Goal: Ask a question: Seek information or help from site administrators or community

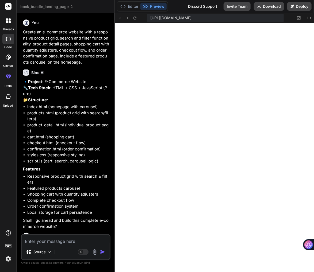
scroll to position [549, 0]
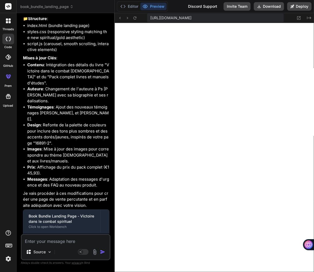
type textarea "setTimeout(() => { this.textContent = originalText; this.disabled = false; }, 2…"
type textarea "x"
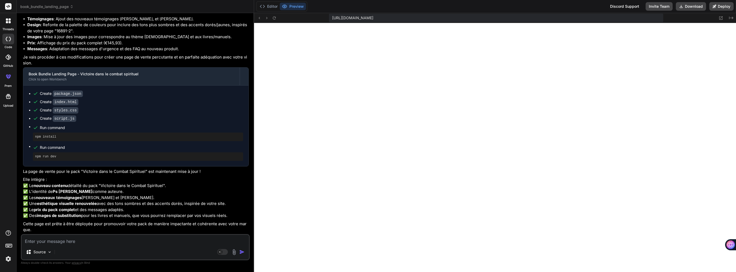
scroll to position [1470, 0]
click at [139, 242] on textarea at bounding box center [135, 240] width 227 height 10
type textarea "c"
type textarea "x"
type textarea "co"
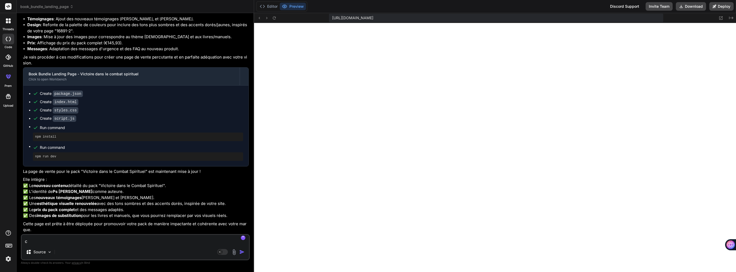
type textarea "x"
type textarea "com"
type textarea "x"
type textarea "comm"
type textarea "x"
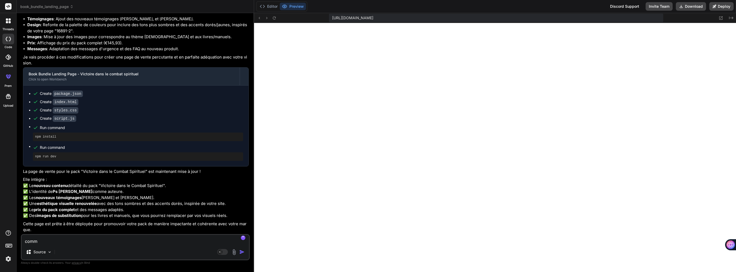
type textarea "comme"
type textarea "x"
type textarea "commen"
type textarea "x"
type textarea "comment"
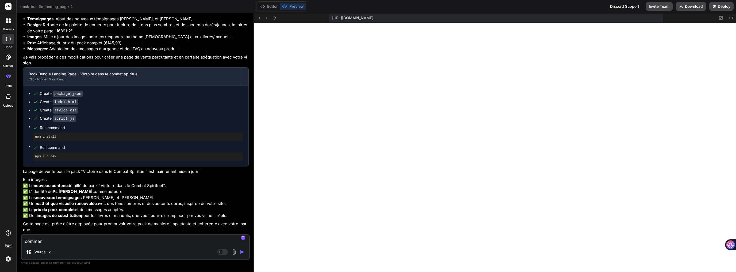
type textarea "x"
type textarea "comment"
type textarea "x"
type textarea "comment d"
type textarea "x"
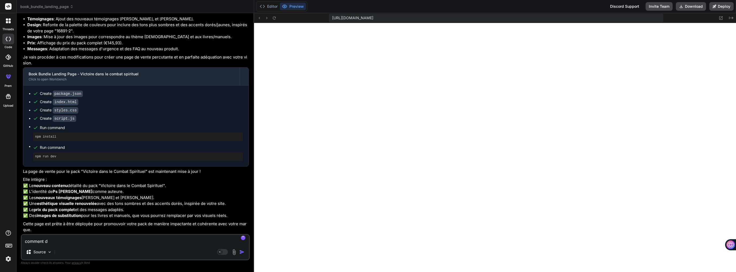
type textarea "comment dé"
type textarea "x"
type textarea "comment dép"
type textarea "x"
type textarea "comment dépl"
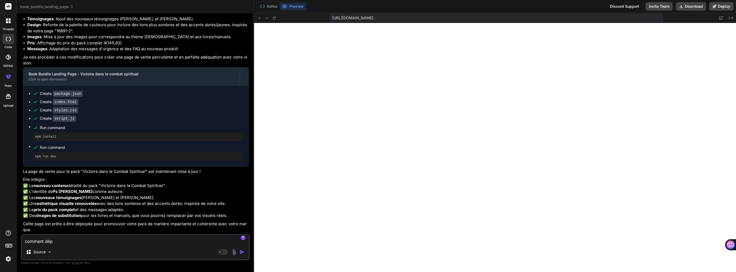
type textarea "x"
type textarea "comment déplo"
type textarea "x"
type textarea "comment déploy"
type textarea "x"
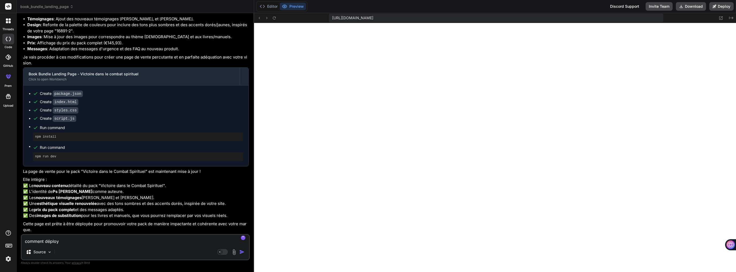
type textarea "comment déploye"
type textarea "x"
type textarea "comment déployer"
type textarea "x"
type textarea "comment déployer"
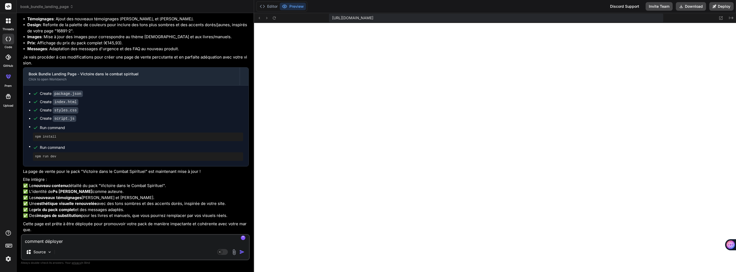
type textarea "x"
type textarea "comment déployer s"
type textarea "x"
type textarea "comment déployer su"
type textarea "x"
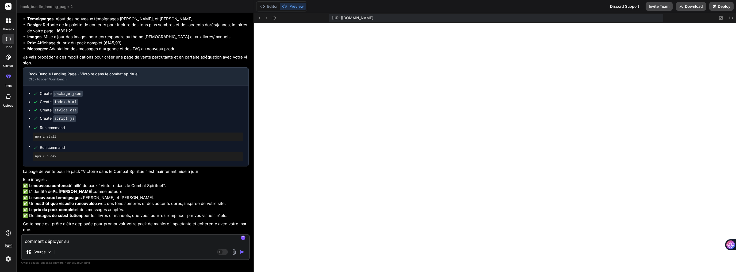
type textarea "comment déployer sur"
type textarea "x"
type textarea "comment déployer sur"
type textarea "x"
type textarea "comment déployer sur w"
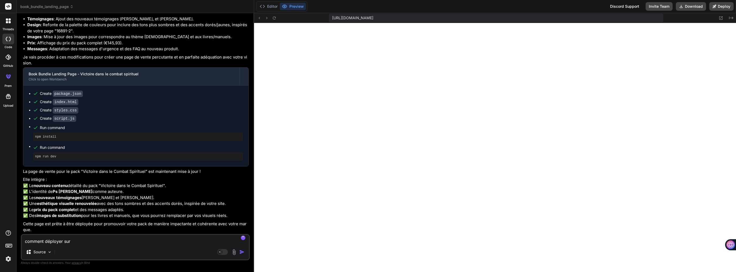
type textarea "x"
type textarea "comment déployer sur wo"
type textarea "x"
type textarea "comment déployer sur wor"
type textarea "x"
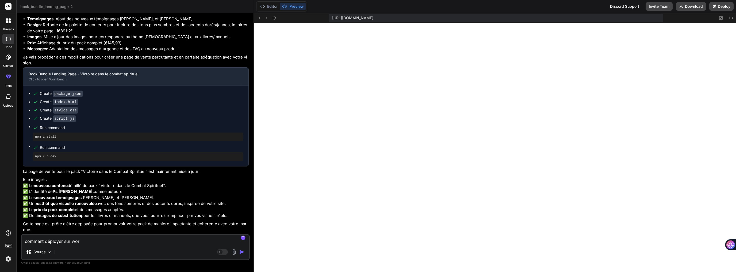
type textarea "comment déployer sur word"
type textarea "x"
type textarea "comment déployer sur wordp"
type textarea "x"
type textarea "comment déployer sur wordpr"
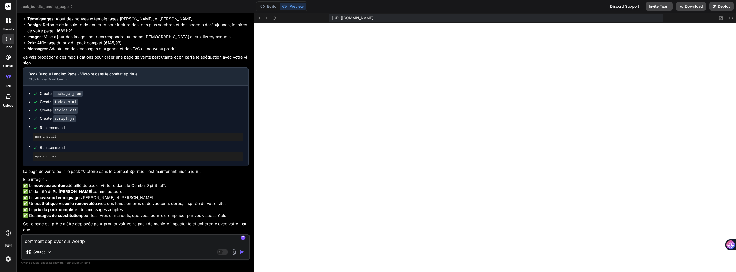
type textarea "x"
type textarea "comment déployer sur wordpre"
type textarea "x"
type textarea "comment déployer sur wordpres"
type textarea "x"
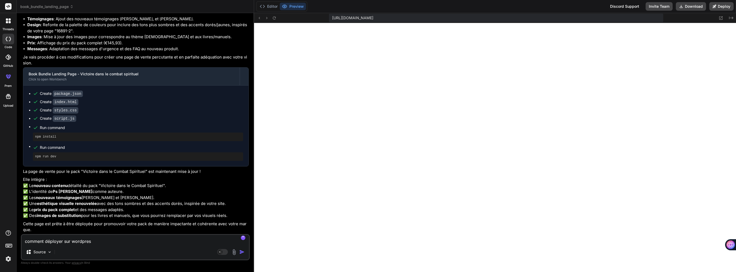
type textarea "comment déployer sur wordpress"
type textarea "x"
type textarea "comment déployer sur wordpress"
type textarea "x"
type textarea "comment déployer sur wordpress g"
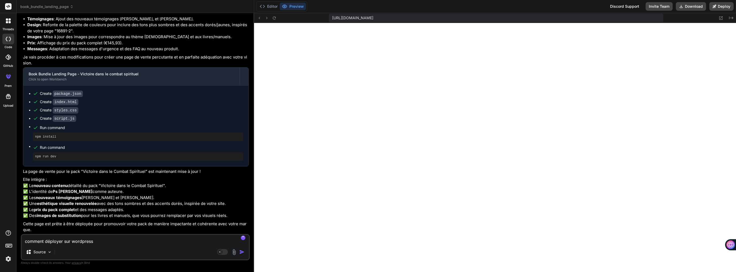
type textarea "x"
type textarea "comment déployer sur wordpress gu"
type textarea "x"
type textarea "comment déployer sur wordpress gut"
type textarea "x"
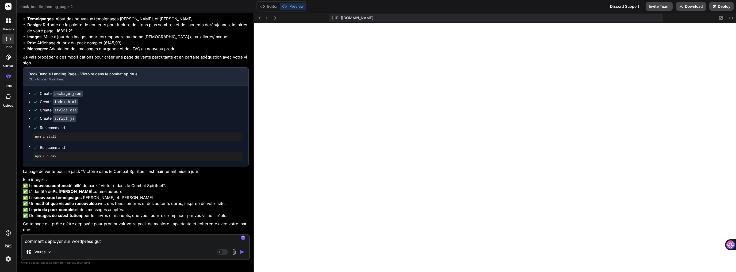
type textarea "comment déployer sur wordpress gute"
type textarea "x"
type textarea "comment déployer sur wordpress guten"
type textarea "x"
type textarea "comment déployer sur wordpress gutenb"
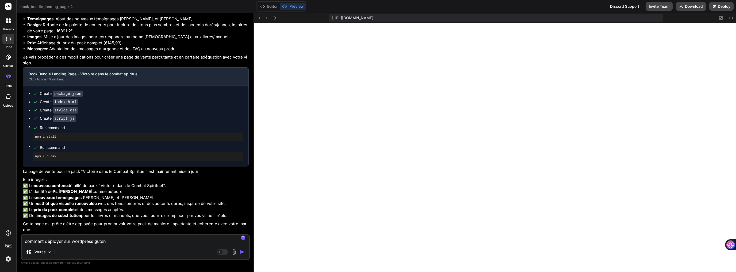
type textarea "x"
type textarea "comment déployer sur wordpress gutenbe"
type textarea "x"
type textarea "comment déployer sur wordpress gutenber"
type textarea "x"
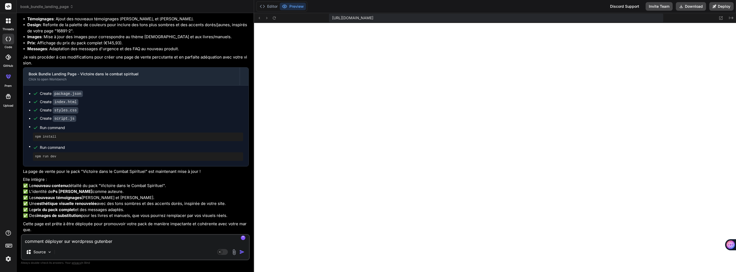
type textarea "comment déployer sur wordpress gutenberg"
type textarea "x"
type textarea "comment déployer sur wordpress gutenberg?"
type textarea "x"
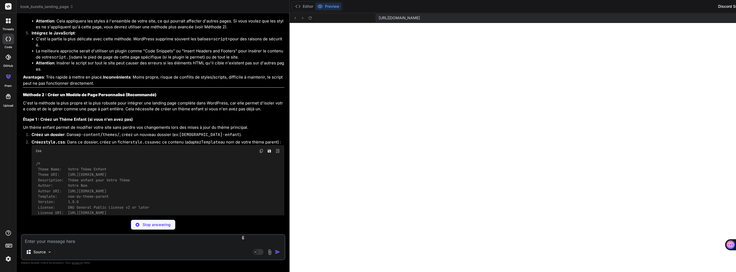
scroll to position [1685, 0]
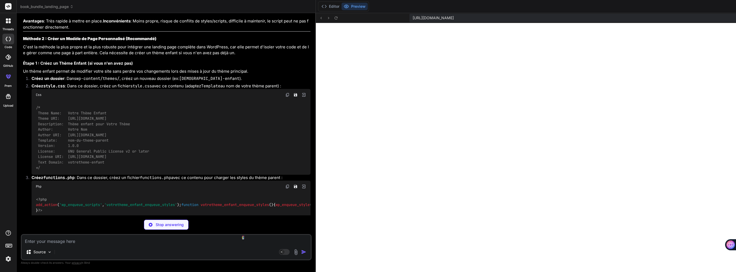
type textarea "x"
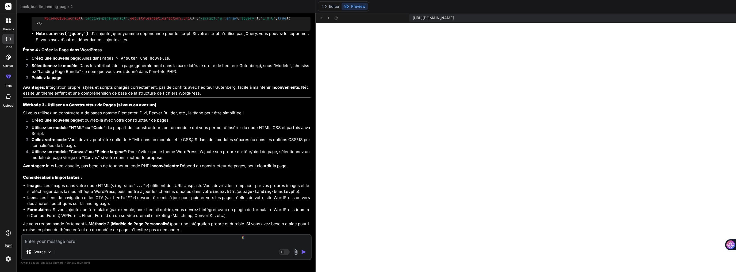
scroll to position [2515, 0]
click at [83, 242] on textarea at bounding box center [166, 240] width 289 height 10
type textarea "e"
type textarea "x"
type textarea "et"
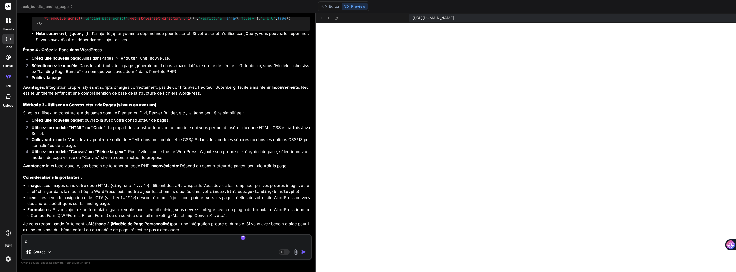
type textarea "x"
type textarea "et"
type textarea "x"
type textarea "et l"
type textarea "x"
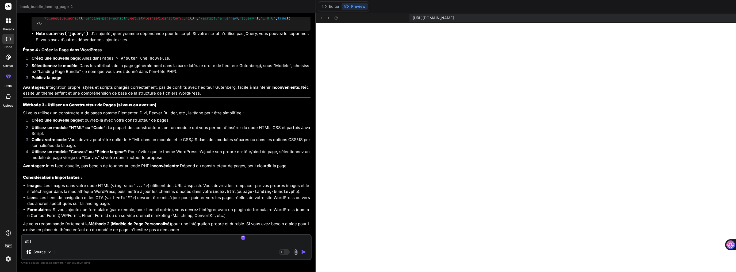
type textarea "et le"
type textarea "x"
type textarea "et les"
type textarea "x"
type textarea "et les"
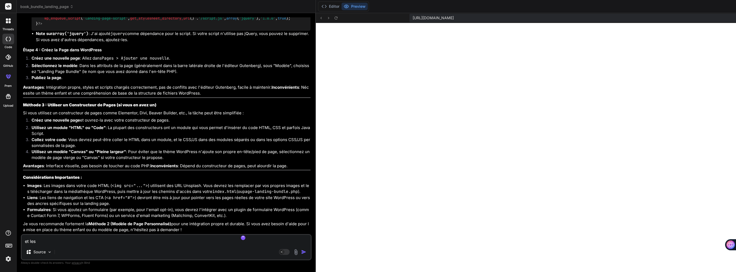
type textarea "x"
type textarea "et les b"
type textarea "x"
type textarea "et les bl"
type textarea "x"
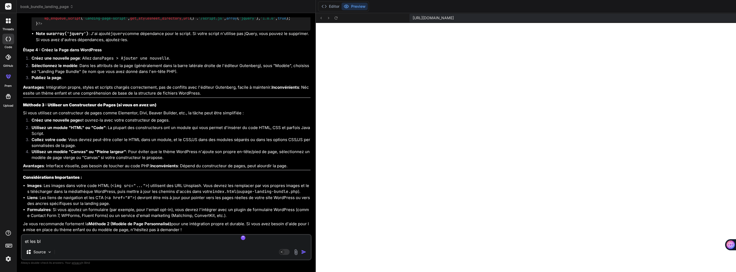
type textarea "et les blo"
type textarea "x"
type textarea "et les bloc"
type textarea "x"
type textarea "et les blocs"
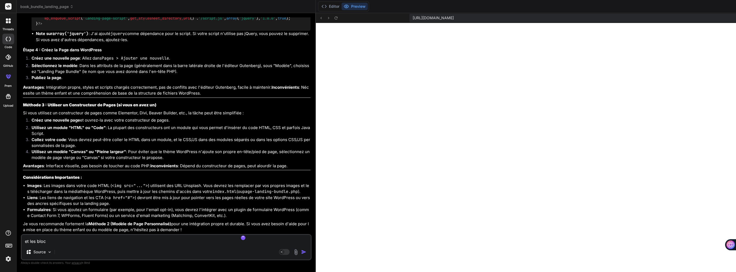
type textarea "x"
type textarea "et les blocs"
type textarea "x"
type textarea "et les blocs S"
type textarea "x"
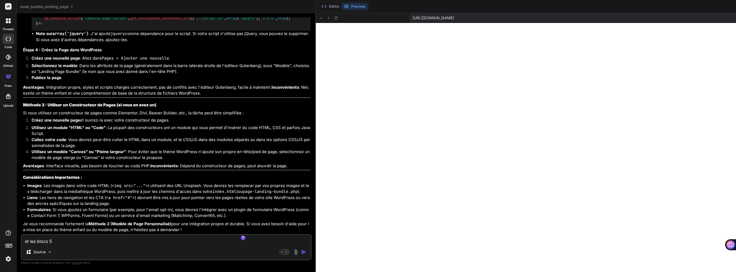
type textarea "et les blocs Se"
type textarea "x"
type textarea "et les blocs S"
type textarea "x"
type textarea "et les blocs Sp"
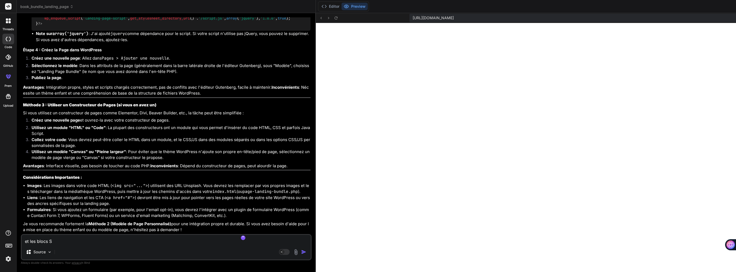
type textarea "x"
type textarea "et les blocs Spe"
type textarea "x"
type textarea "et les blocs Spec"
type textarea "x"
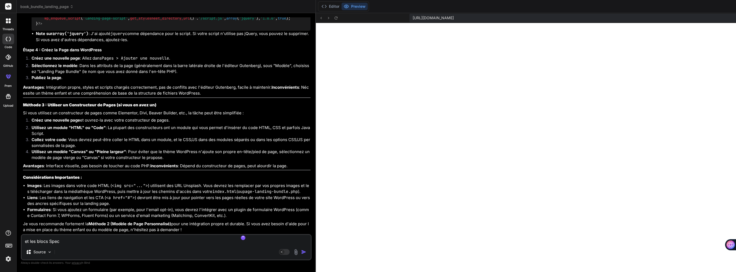
type textarea "et les blocs Spect"
type textarea "x"
type textarea "et les blocs Spectr"
type textarea "x"
type textarea "et les blocs Spectra"
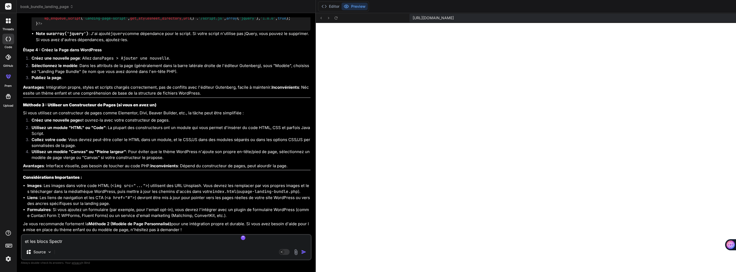
type textarea "x"
type textarea "et les blocs Spectra?"
type textarea "x"
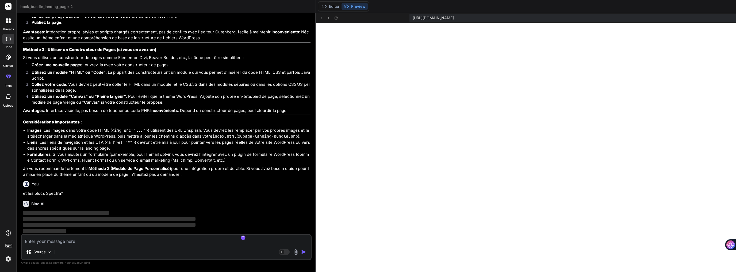
scroll to position [2570, 0]
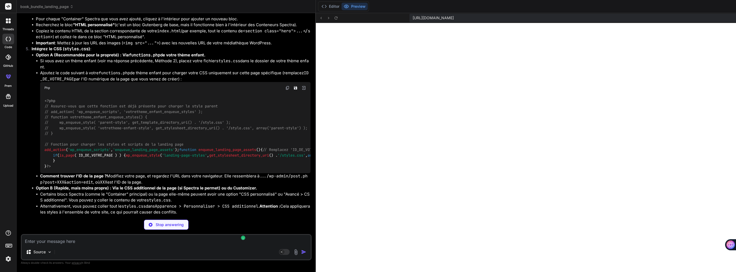
type textarea "x"
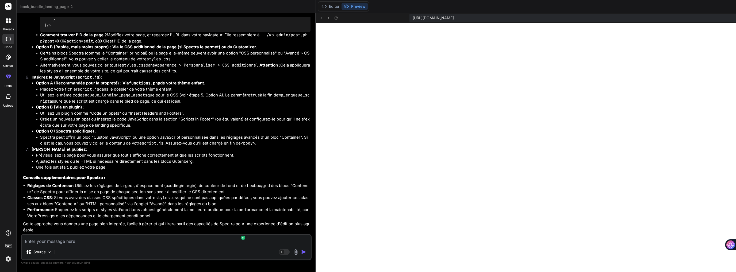
scroll to position [3158, 0]
click at [125, 238] on textarea at bounding box center [166, 240] width 289 height 10
type textarea "p"
type textarea "x"
type textarea "pa"
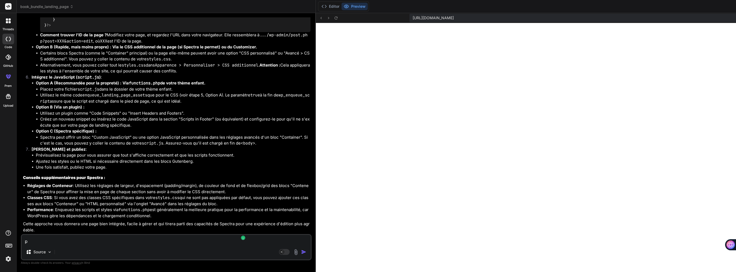
type textarea "x"
type textarea "pas"
type textarea "x"
type textarea "pas"
type textarea "x"
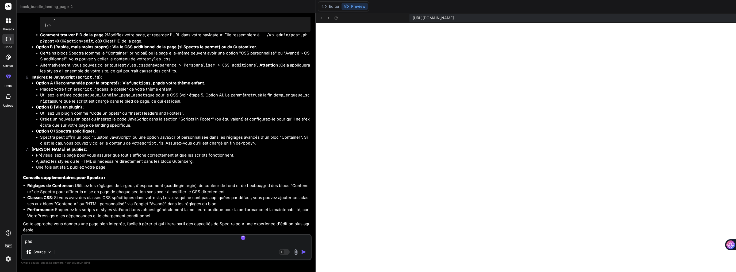
type textarea "pas d"
type textarea "x"
type textarea "pas de"
type textarea "x"
type textarea "pas de"
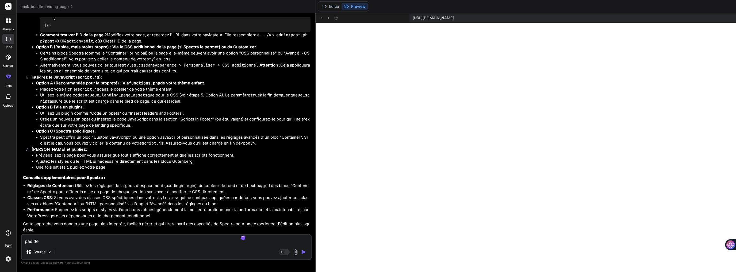
type textarea "x"
type textarea "pas de c"
type textarea "x"
type textarea "pas de co"
type textarea "x"
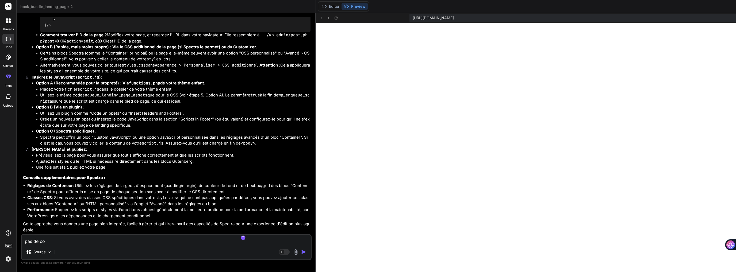
type textarea "pas de cod"
type textarea "x"
type textarea "pas de code"
type textarea "x"
type textarea "pas de code"
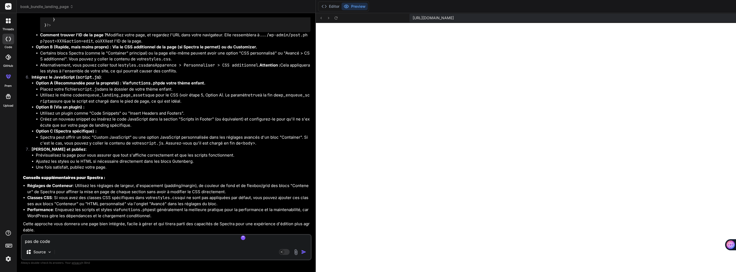
type textarea "x"
type textarea "pas de code p"
type textarea "x"
type textarea "pas de code po"
type textarea "x"
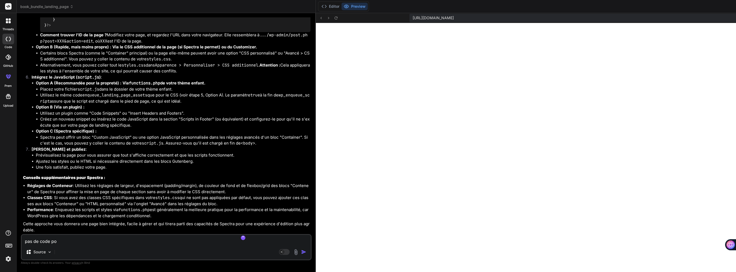
type textarea "pas de code pou"
type textarea "x"
type textarea "pas de code pour"
type textarea "x"
type textarea "pas de code pour"
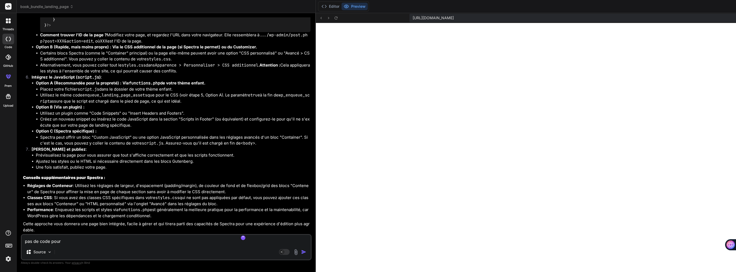
type textarea "x"
type textarea "pas de code pour c"
type textarea "x"
type textarea "pas de code pour cr"
type textarea "x"
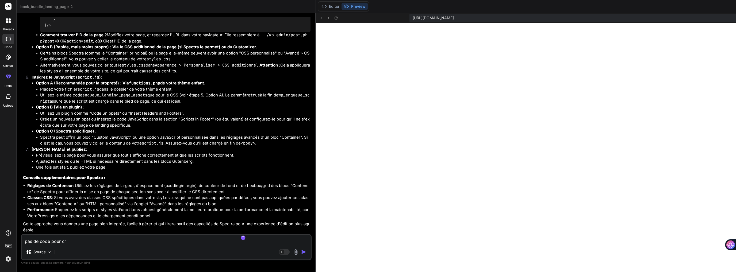
type textarea "pas de code pour cré"
type textarea "x"
type textarea "pas de code pour crée"
type textarea "x"
type textarea "pas de code pour créer"
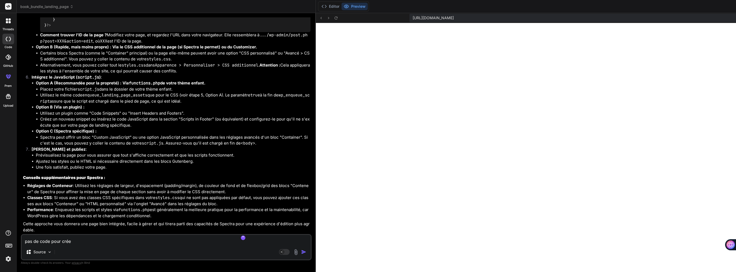
type textarea "x"
type textarea "pas de code pour créer"
type textarea "x"
type textarea "pas de code pour créer d"
type textarea "x"
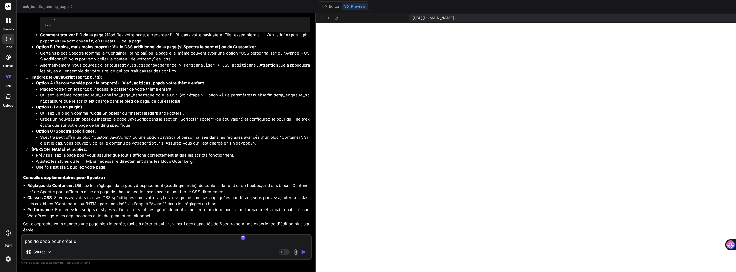
type textarea "pas de code pour créer di"
type textarea "x"
type textarea "pas de code pour créer dir"
type textarea "x"
type textarea "pas de code pour créer dire"
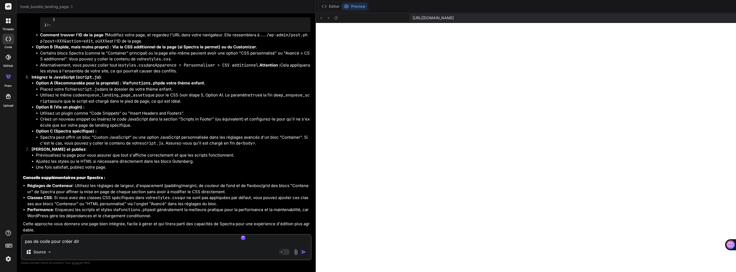
type textarea "x"
type textarea "pas de code pour créer direc"
type textarea "x"
type textarea "pas de code pour créer direct"
type textarea "x"
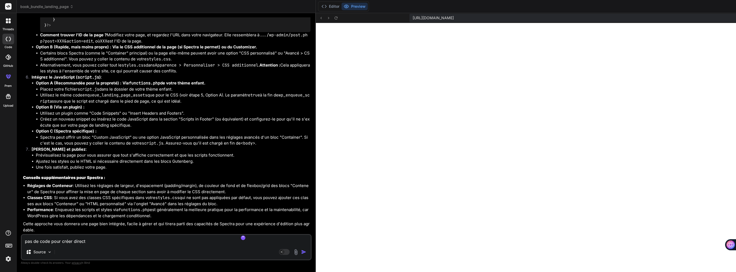
type textarea "pas de code pour créer directe"
type textarea "x"
type textarea "pas de code pour créer directem"
type textarea "x"
type textarea "pas de code pour créer directeme"
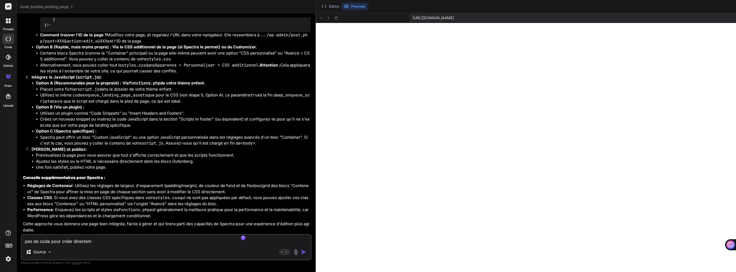
type textarea "x"
type textarea "pas de code pour créer directemen"
type textarea "x"
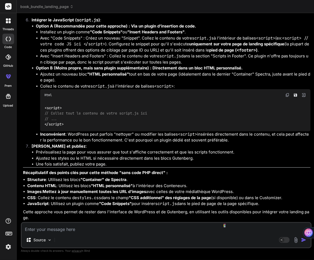
scroll to position [3944, 0]
click at [103, 230] on textarea at bounding box center [166, 228] width 289 height 10
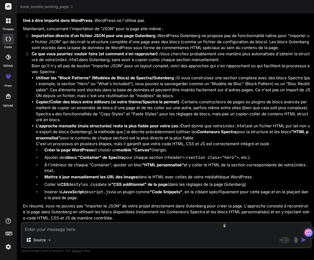
scroll to position [4026, 0]
click at [127, 228] on textarea at bounding box center [166, 228] width 289 height 10
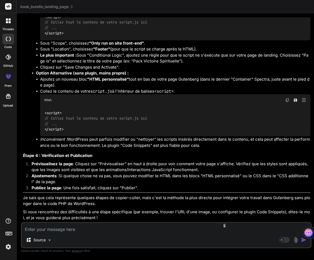
scroll to position [4978, 0]
click at [93, 229] on textarea at bounding box center [166, 228] width 289 height 10
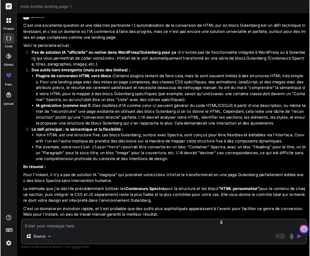
scroll to position [5244, 0]
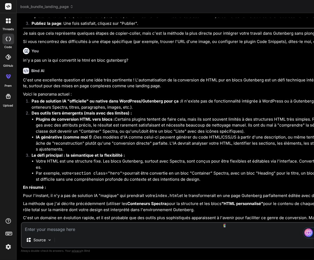
drag, startPoint x: 234, startPoint y: 135, endPoint x: 264, endPoint y: 139, distance: 29.7
click at [264, 139] on div "Bind AI Web Search Created with Pixso. Code Generator You Create an e-commerce …" at bounding box center [289, 136] width 544 height 247
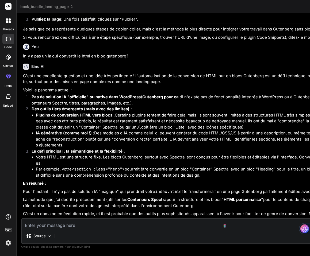
scroll to position [4306, 0]
click at [309, 139] on li "IA générative (comme moi !) : Des modèles d'IA comme celui-ci peuvent générer d…" at bounding box center [295, 139] width 519 height 18
click at [249, 127] on li "Plugins de conversion HTML vers blocs : Certains plugins tentent de faire cela,…" at bounding box center [295, 121] width 519 height 18
